Goal: Information Seeking & Learning: Learn about a topic

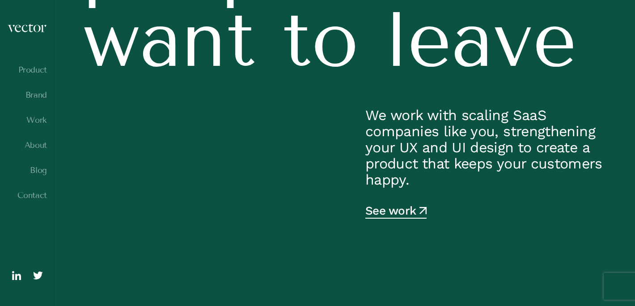
scroll to position [417, 0]
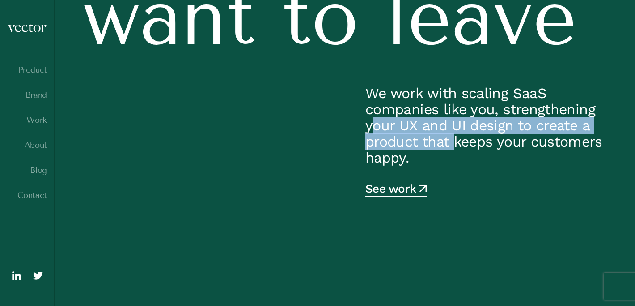
drag, startPoint x: 377, startPoint y: 133, endPoint x: 461, endPoint y: 136, distance: 83.7
click at [460, 136] on p "We work with scaling SaaS companies like you, strengthening your UX and UI desi…" at bounding box center [487, 125] width 242 height 81
click at [461, 128] on p "We work with scaling SaaS companies like you, strengthening your UX and UI desi…" at bounding box center [487, 125] width 242 height 81
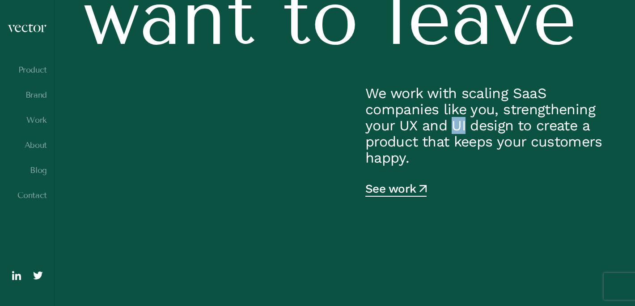
click at [461, 128] on p "We work with scaling SaaS companies like you, strengthening your UX and UI desi…" at bounding box center [487, 125] width 242 height 81
click at [491, 129] on p "We work with scaling SaaS companies like you, strengthening your UX and UI desi…" at bounding box center [487, 125] width 242 height 81
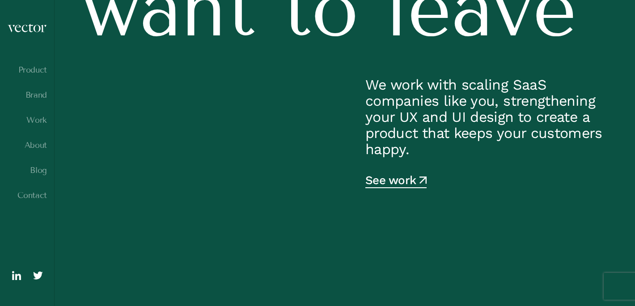
click at [434, 154] on p "We work with scaling SaaS companies like you, strengthening your UX and UI desi…" at bounding box center [487, 117] width 242 height 81
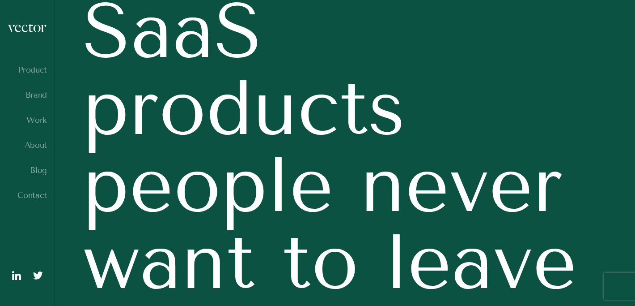
scroll to position [156, 0]
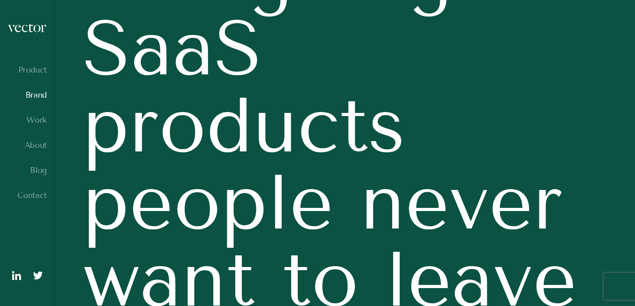
click at [40, 99] on link "Brand" at bounding box center [27, 94] width 40 height 9
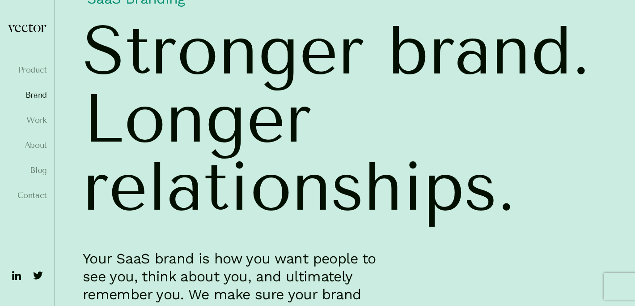
scroll to position [35, 0]
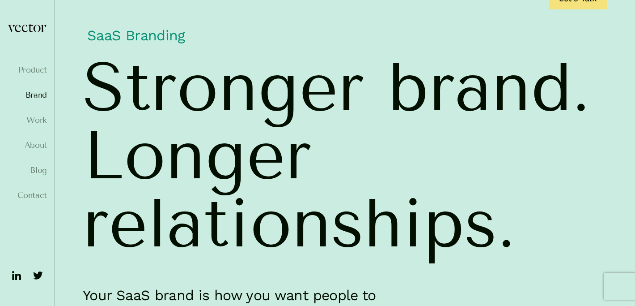
click at [483, 85] on span "brand." at bounding box center [489, 87] width 203 height 68
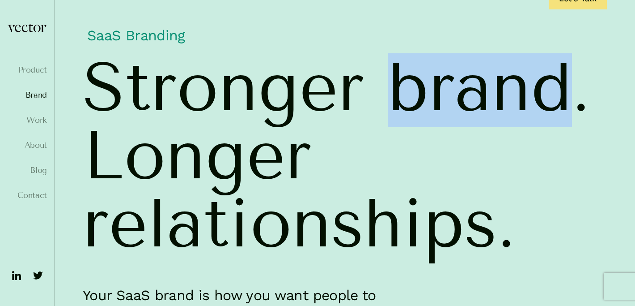
click at [483, 85] on span "brand." at bounding box center [489, 87] width 203 height 68
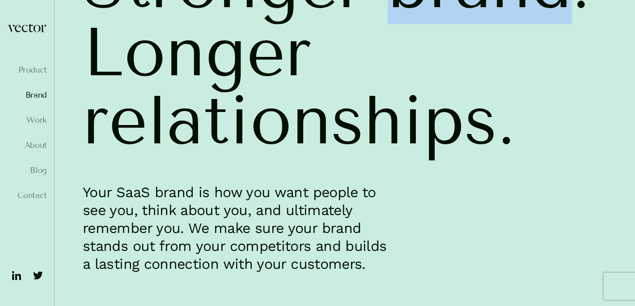
scroll to position [208, 0]
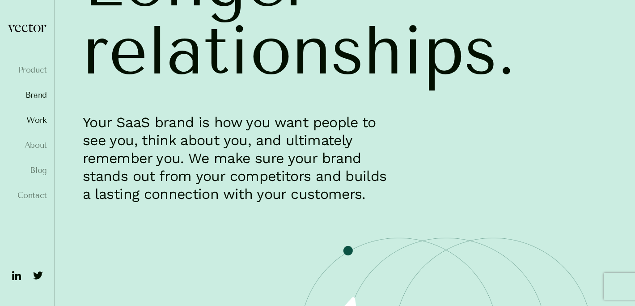
click at [30, 115] on link "Work" at bounding box center [27, 119] width 40 height 9
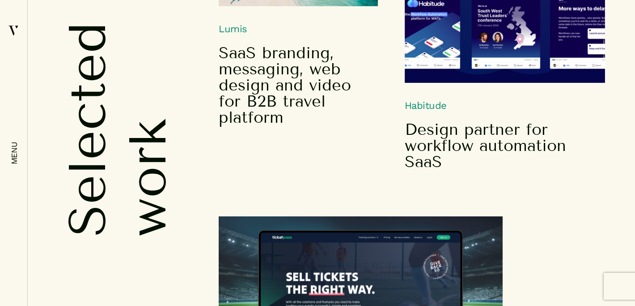
scroll to position [512, 0]
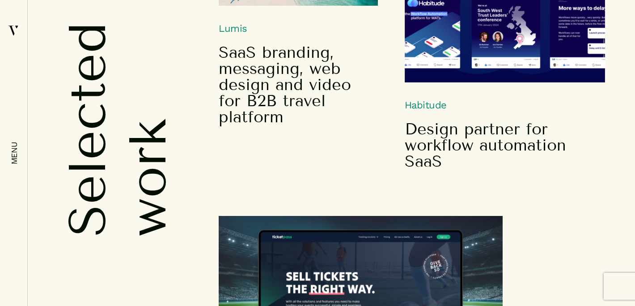
click at [298, 60] on div "Habitude Design partner for workflow automation SaaS" at bounding box center [412, 63] width 387 height 212
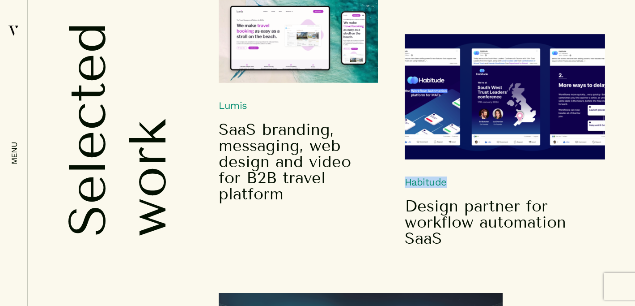
scroll to position [448, 0]
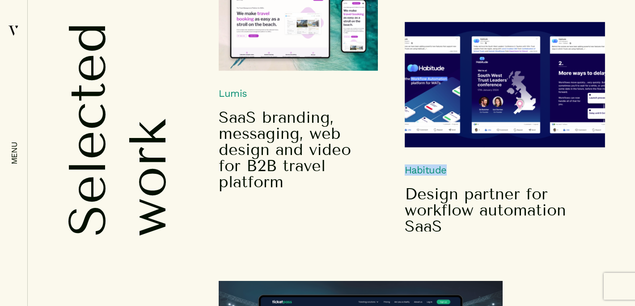
click at [423, 171] on h6 "Habitude" at bounding box center [505, 98] width 200 height 153
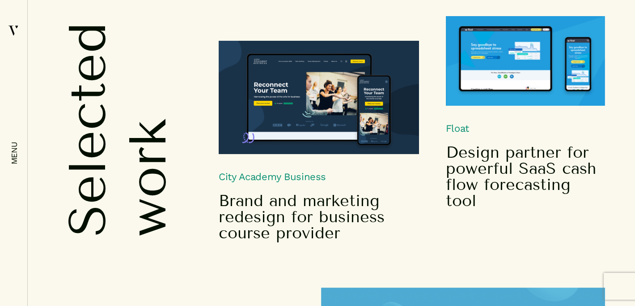
scroll to position [2234, 0]
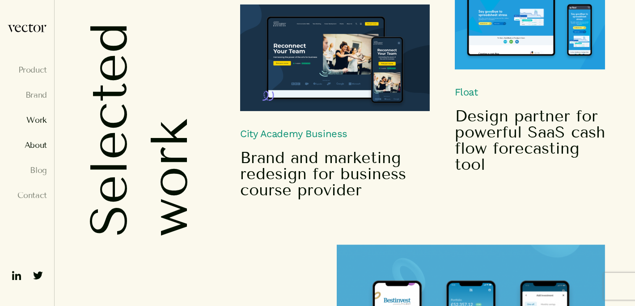
click at [38, 143] on link "About" at bounding box center [27, 145] width 40 height 9
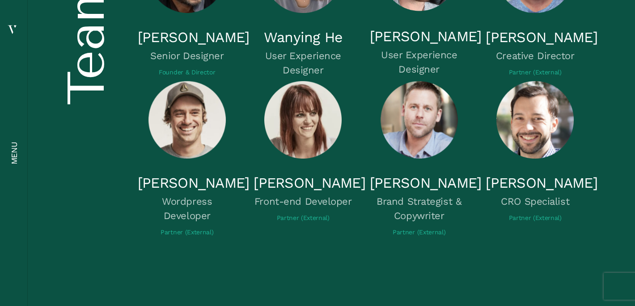
scroll to position [2625, 0]
